Goal: Transaction & Acquisition: Purchase product/service

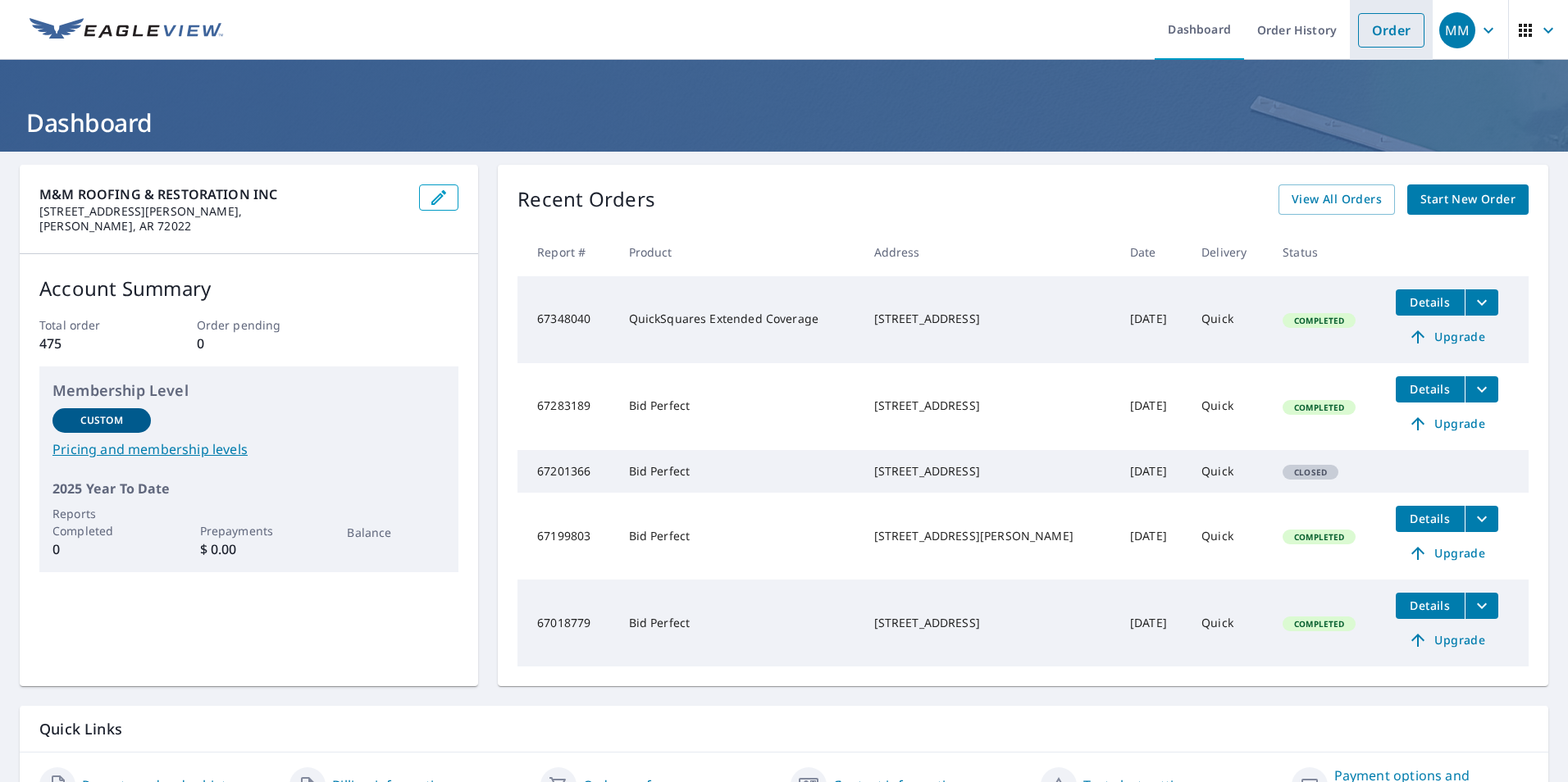
click at [1378, 28] on link "Order" at bounding box center [1391, 30] width 67 height 35
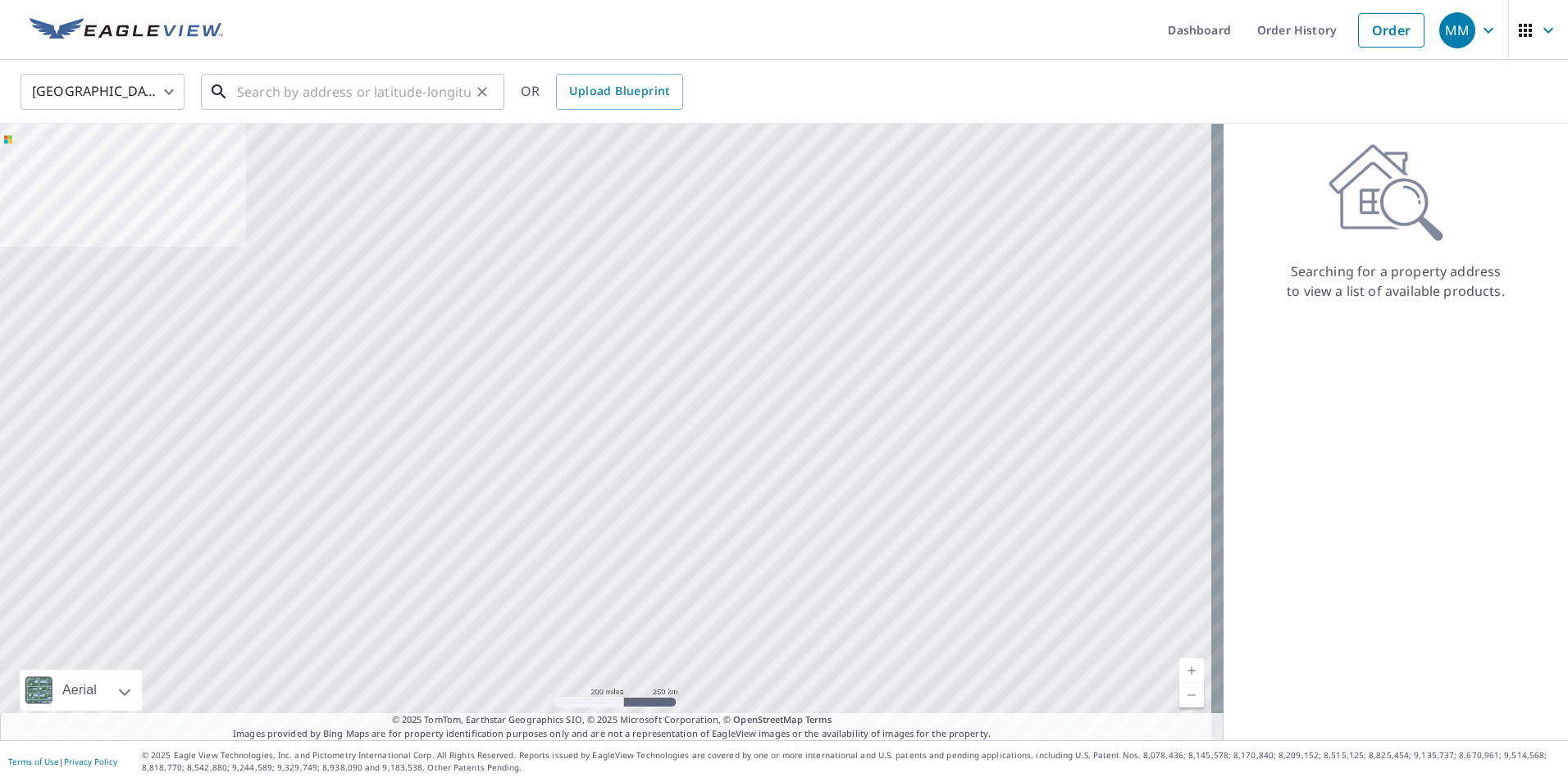
click at [370, 85] on input "text" at bounding box center [353, 92] width 234 height 46
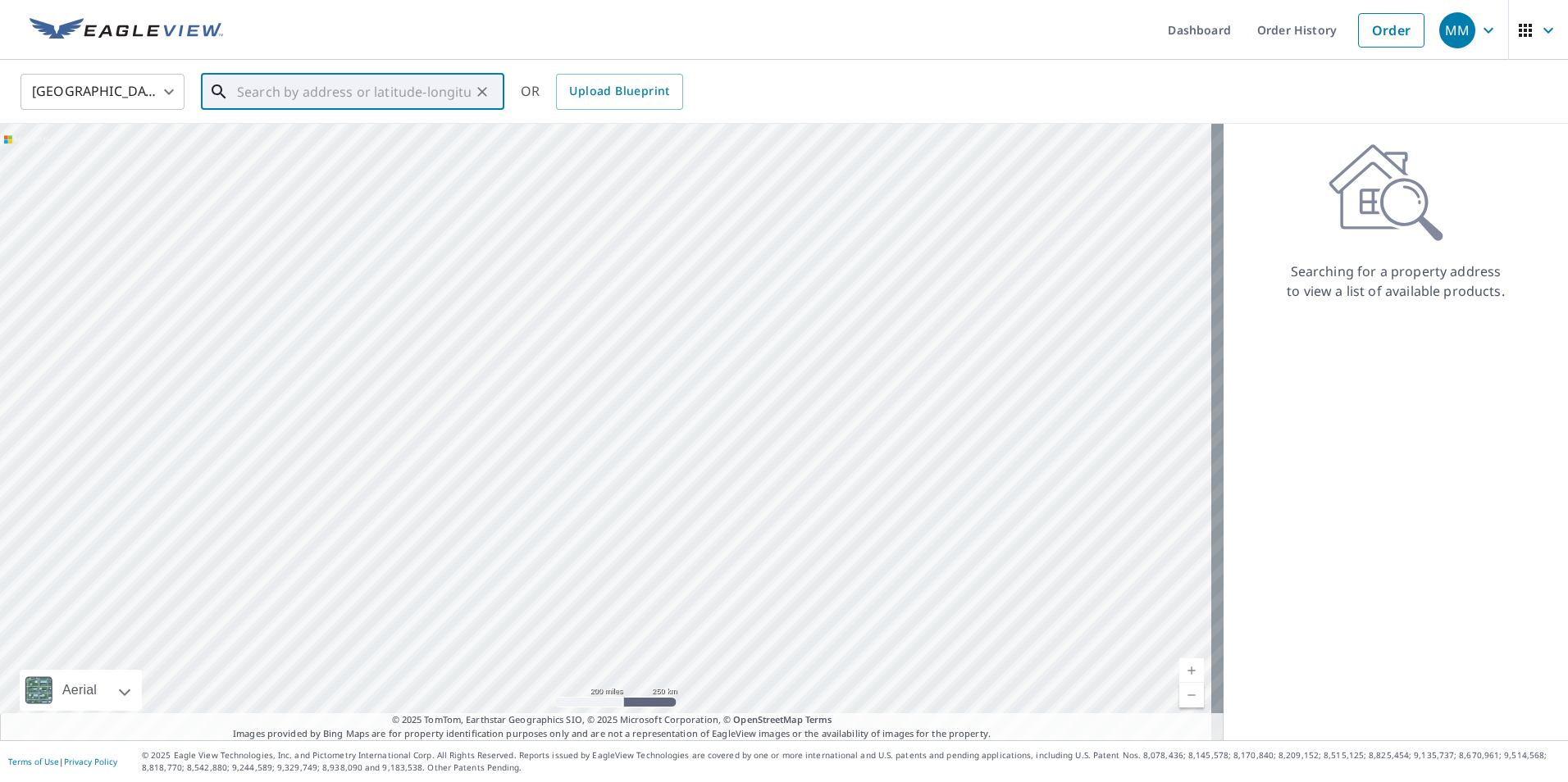
click at [380, 93] on input "text" at bounding box center [353, 92] width 234 height 46
type input "505 sycamore de [GEOGRAPHIC_DATA] ar"
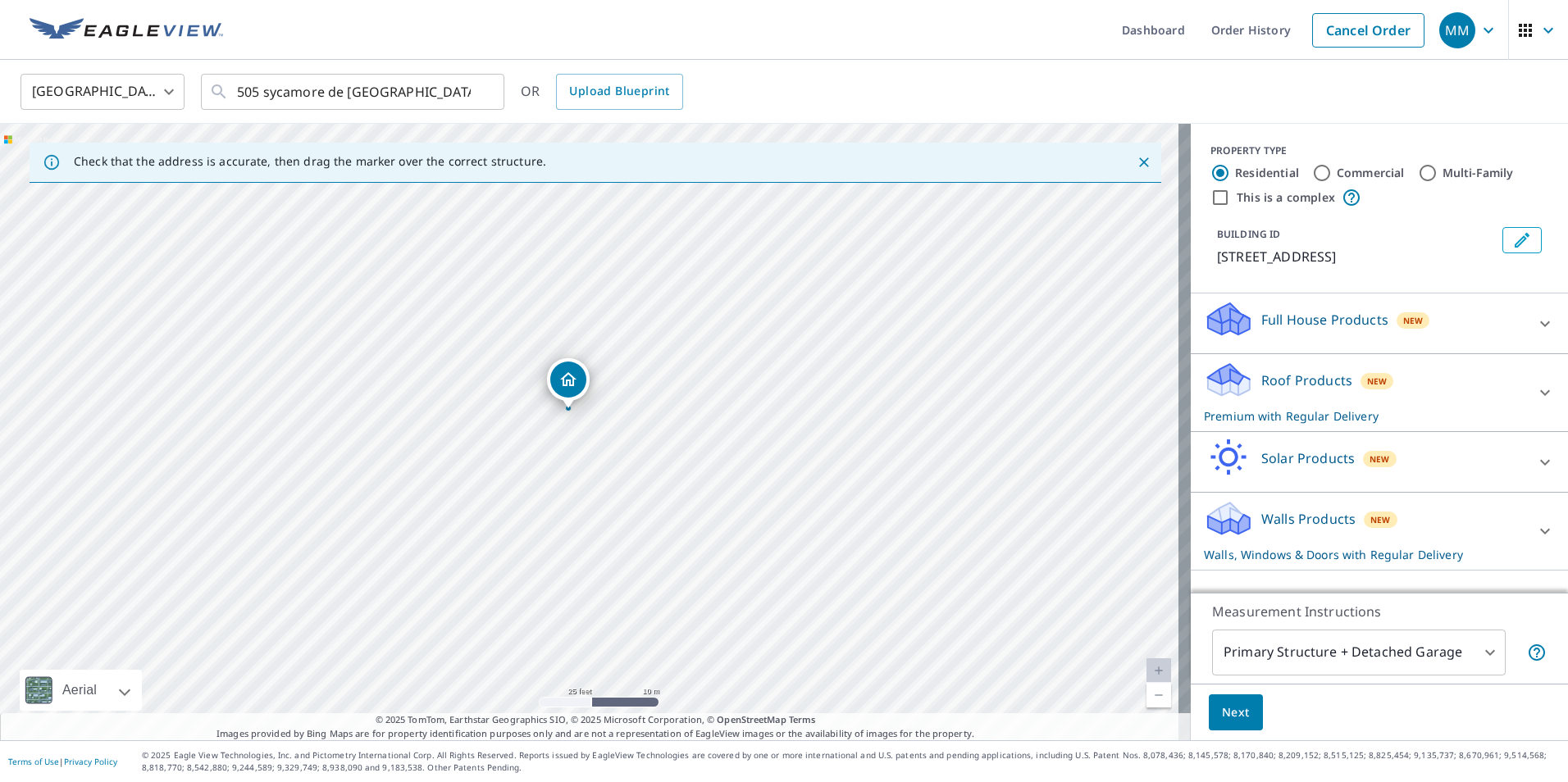
drag, startPoint x: 677, startPoint y: 568, endPoint x: 656, endPoint y: 547, distance: 29.7
click at [656, 547] on div "[STREET_ADDRESS]" at bounding box center [595, 431] width 1191 height 617
drag, startPoint x: 674, startPoint y: 490, endPoint x: 667, endPoint y: 527, distance: 37.7
click at [667, 527] on div "[STREET_ADDRESS]" at bounding box center [595, 431] width 1191 height 617
drag, startPoint x: 649, startPoint y: 513, endPoint x: 700, endPoint y: 431, distance: 96.6
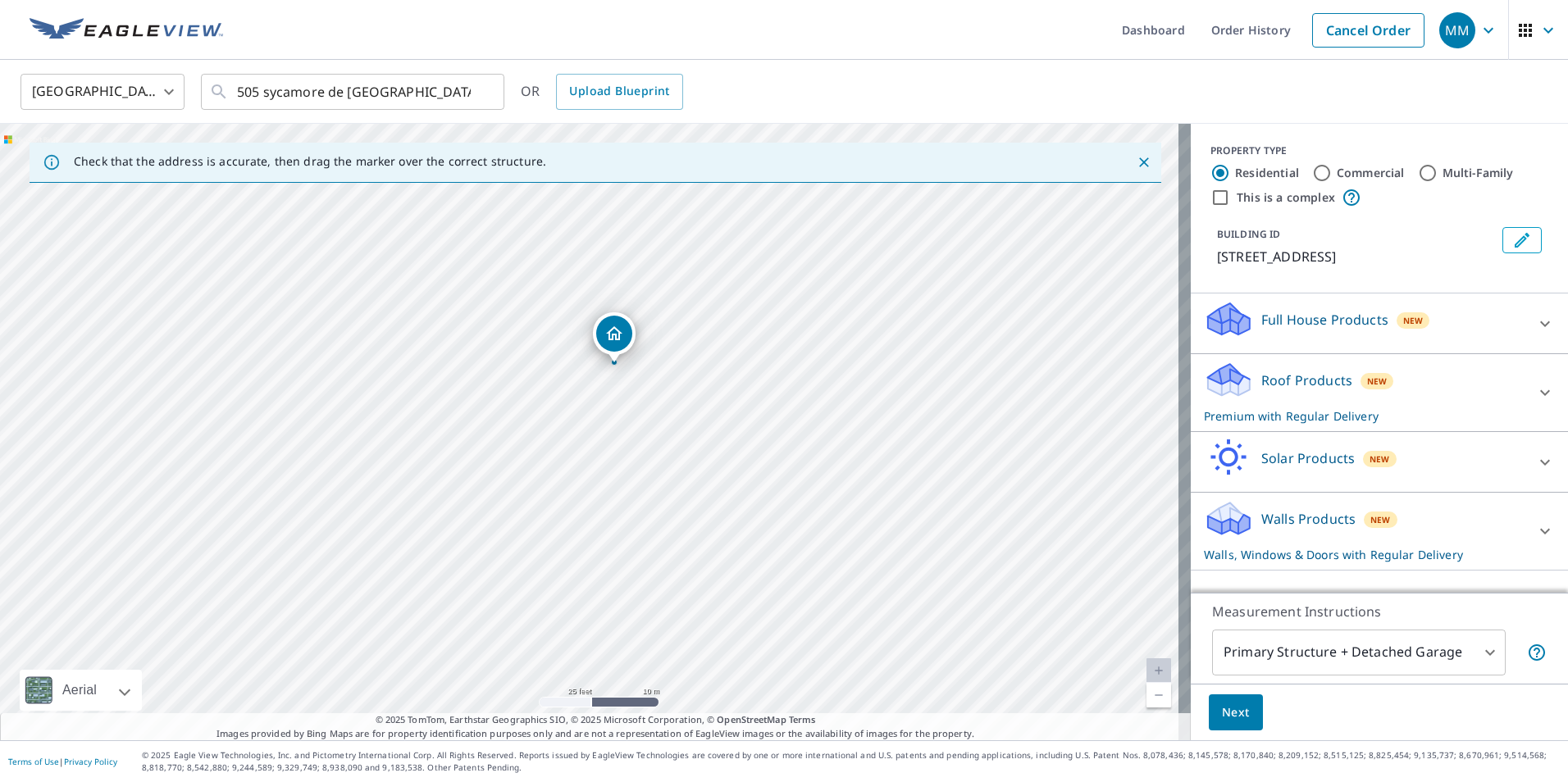
click at [700, 431] on div "[STREET_ADDRESS]" at bounding box center [595, 431] width 1191 height 617
drag, startPoint x: 772, startPoint y: 442, endPoint x: 727, endPoint y: 563, distance: 129.1
click at [727, 563] on div "[STREET_ADDRESS]" at bounding box center [595, 431] width 1191 height 617
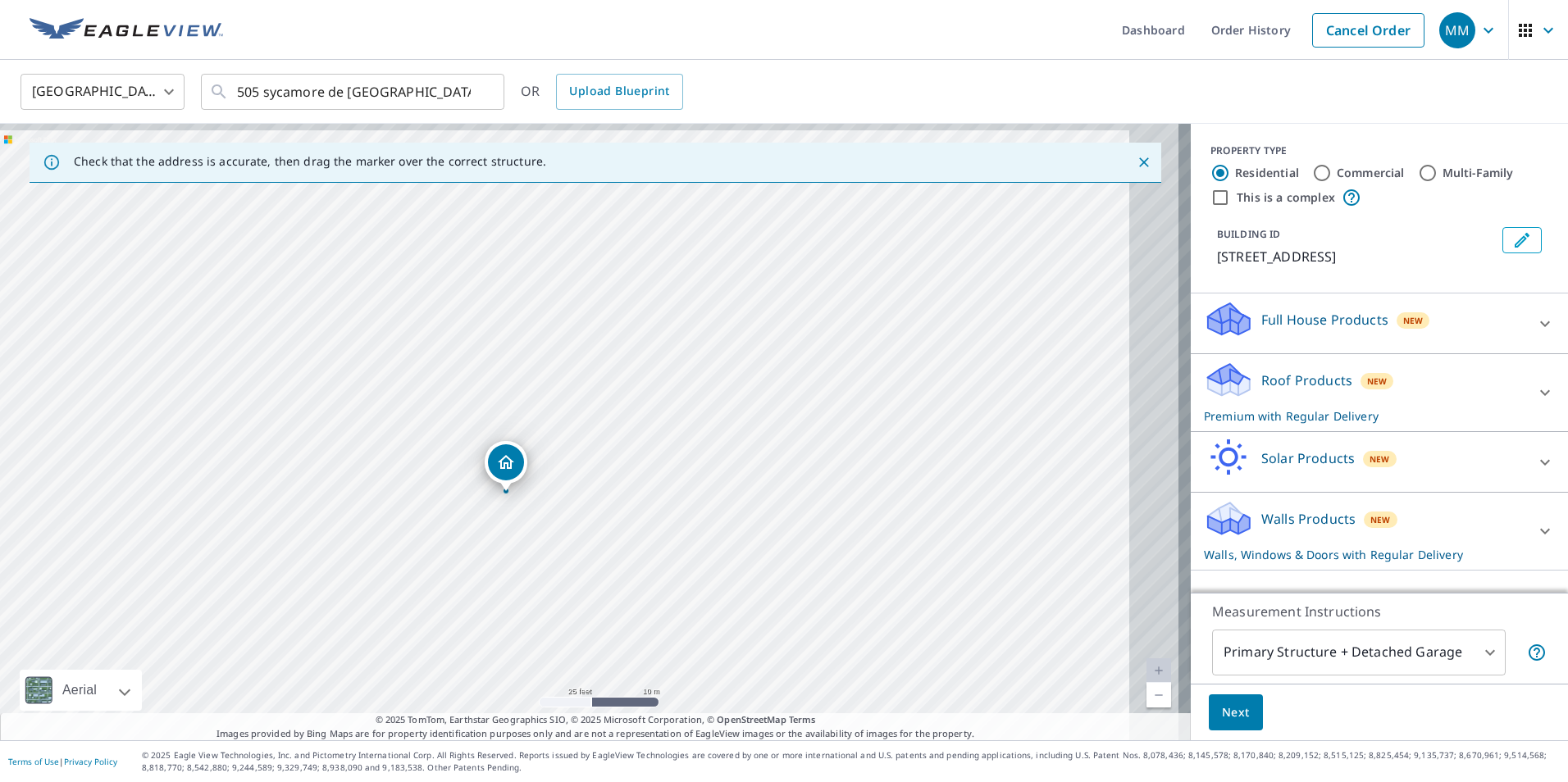
drag, startPoint x: 738, startPoint y: 506, endPoint x: 668, endPoint y: 514, distance: 70.5
click at [668, 514] on div "[STREET_ADDRESS]" at bounding box center [595, 431] width 1191 height 617
